Goal: Transaction & Acquisition: Subscribe to service/newsletter

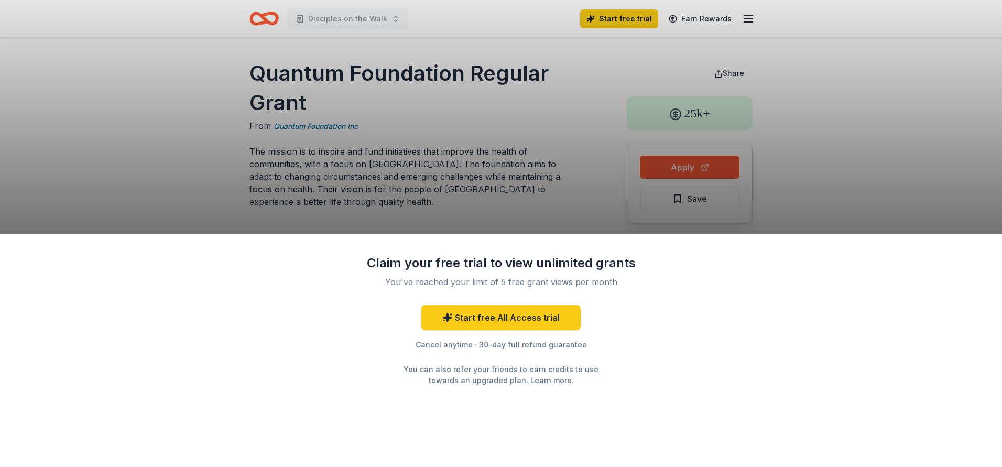
click at [793, 180] on div "Claim your free trial to view unlimited grants You've reached your limit of 5 f…" at bounding box center [501, 233] width 1002 height 467
click at [541, 327] on link "Start free All Access trial" at bounding box center [500, 317] width 159 height 25
click at [545, 321] on link "Start free All Access trial" at bounding box center [500, 317] width 159 height 25
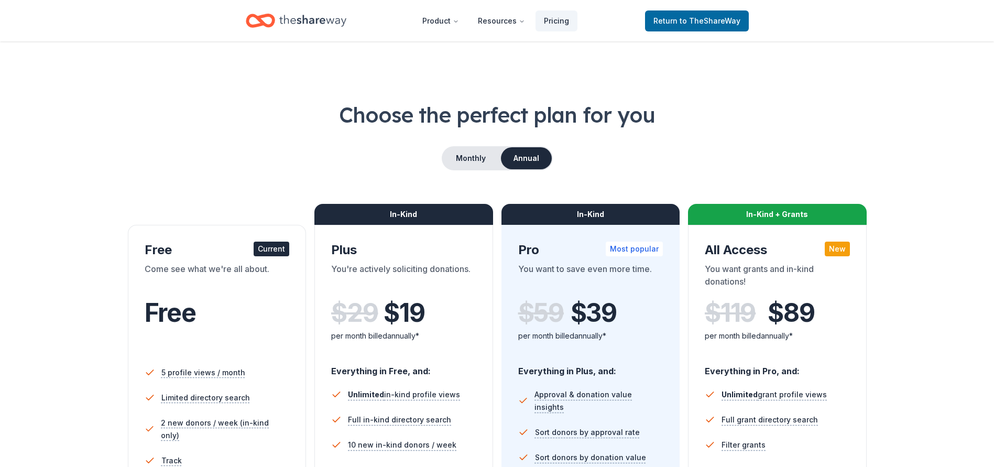
drag, startPoint x: 263, startPoint y: 271, endPoint x: 265, endPoint y: 284, distance: 12.8
click at [265, 283] on div "Come see what we're all about." at bounding box center [217, 277] width 145 height 29
click at [255, 246] on div "Current" at bounding box center [272, 249] width 36 height 15
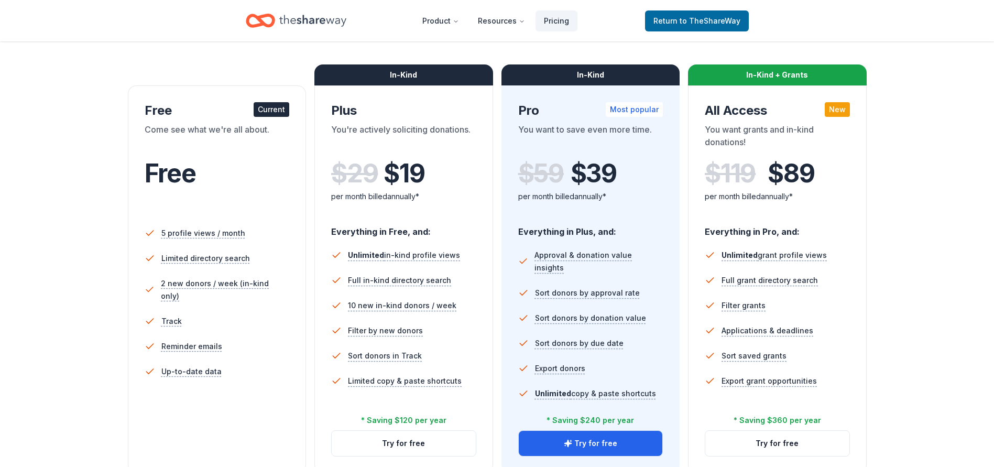
scroll to position [279, 0]
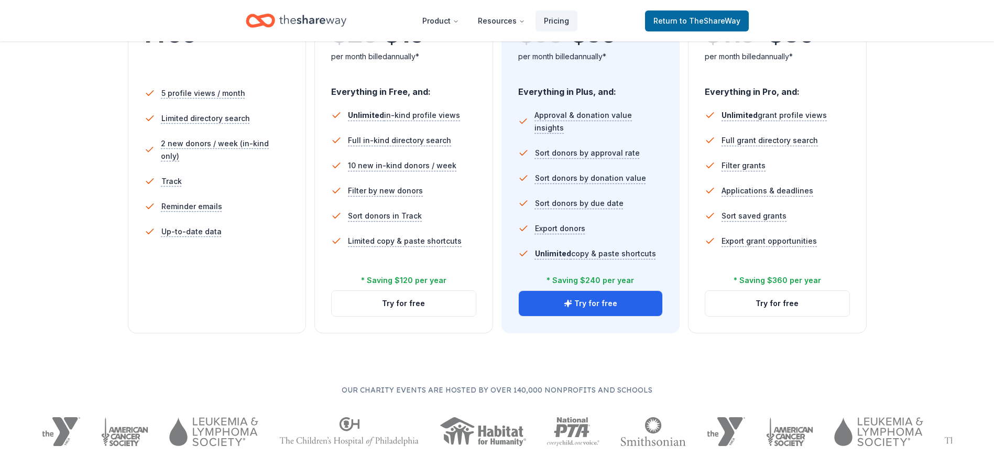
click at [232, 275] on div "5 profile views / month Limited directory search 2 new donors / week (in-kind o…" at bounding box center [217, 182] width 145 height 210
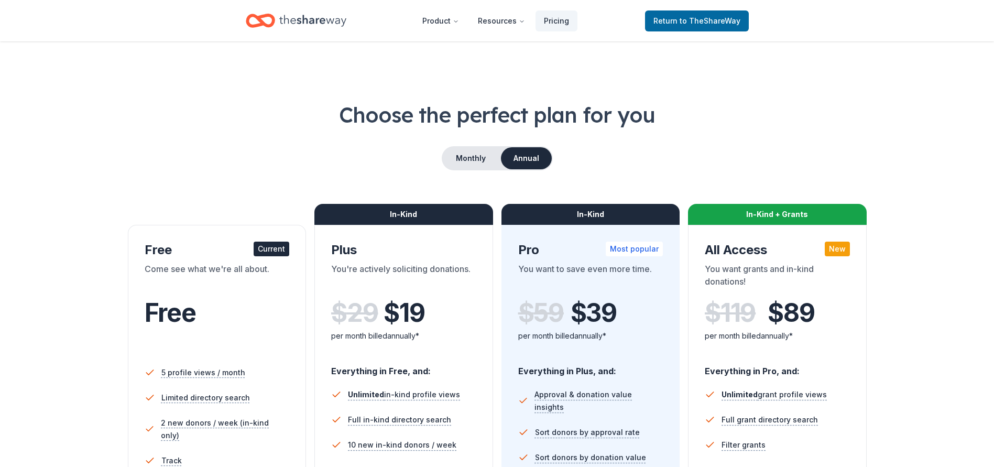
click at [335, 24] on icon "Home" at bounding box center [312, 20] width 67 height 21
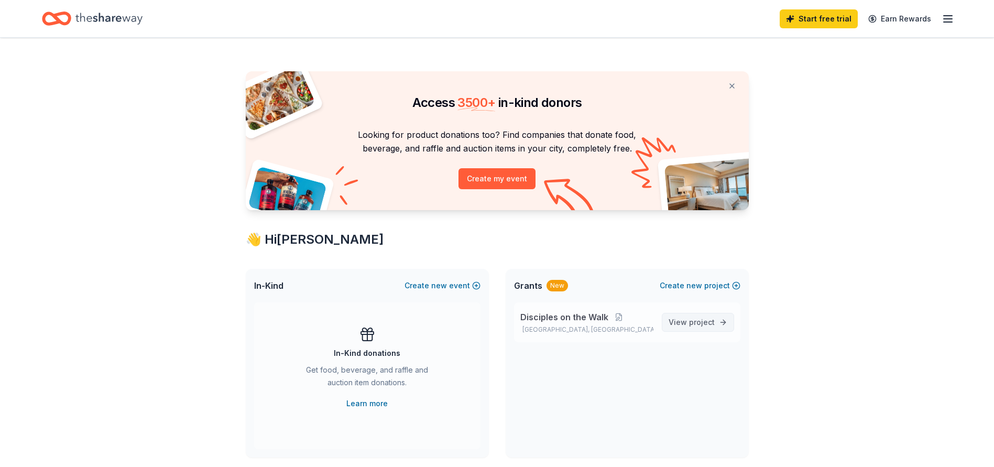
click at [700, 326] on span "project" at bounding box center [702, 322] width 26 height 9
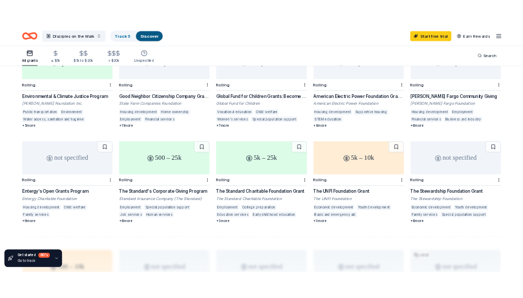
scroll to position [435, 0]
